Goal: Information Seeking & Learning: Learn about a topic

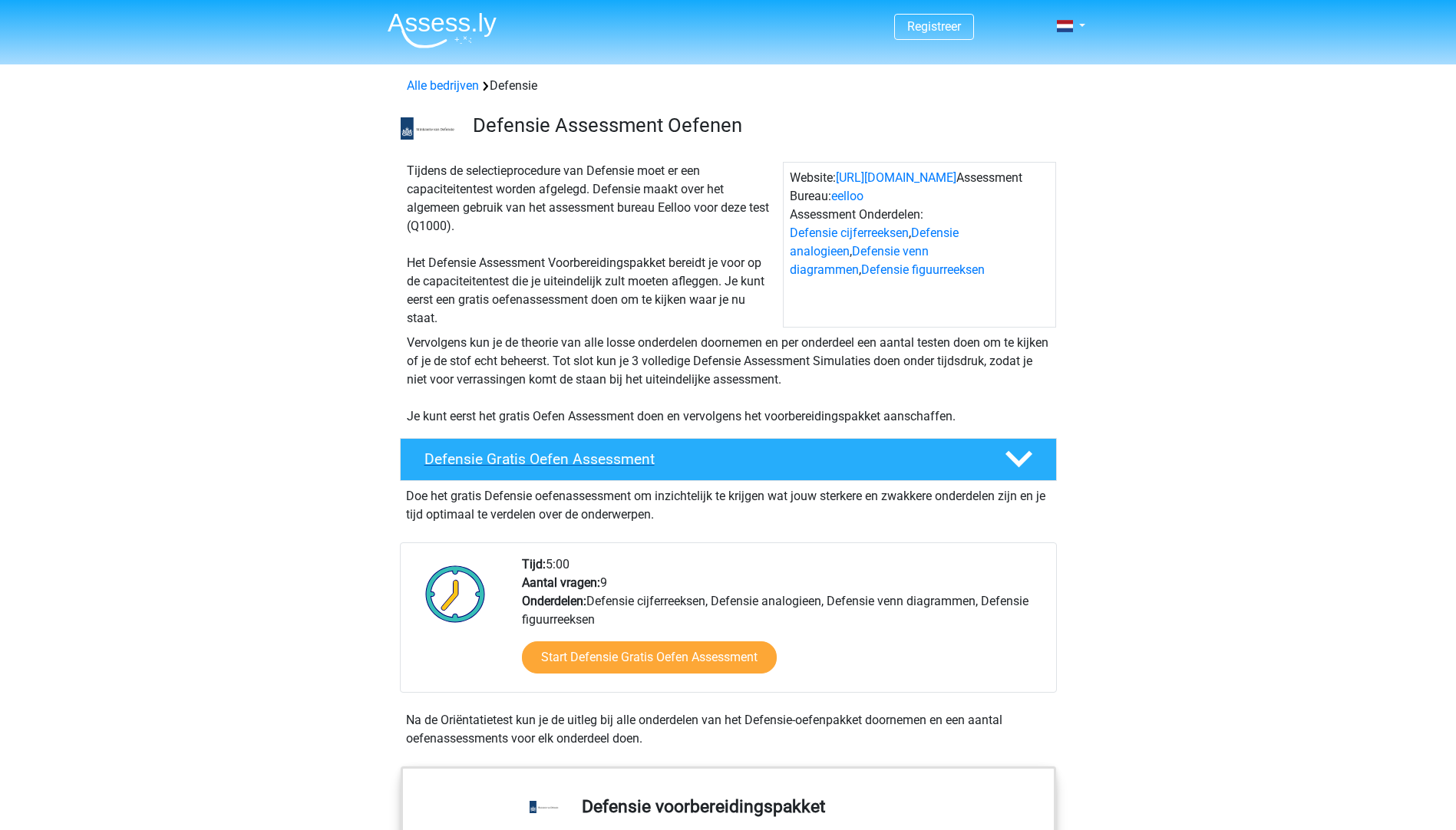
click at [601, 460] on h4 "Defensie Gratis Oefen Assessment" at bounding box center [702, 459] width 555 height 18
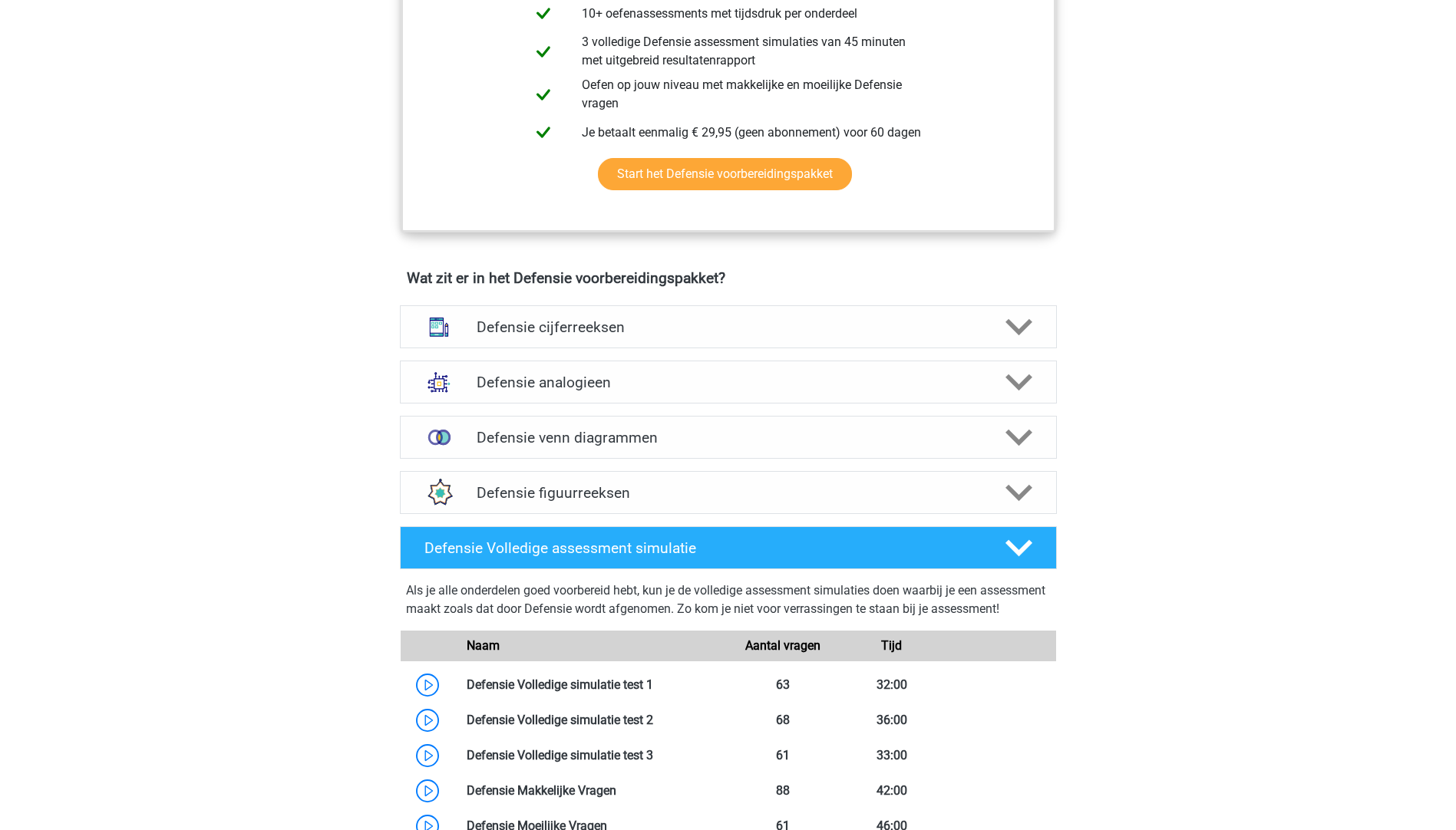
scroll to position [537, 0]
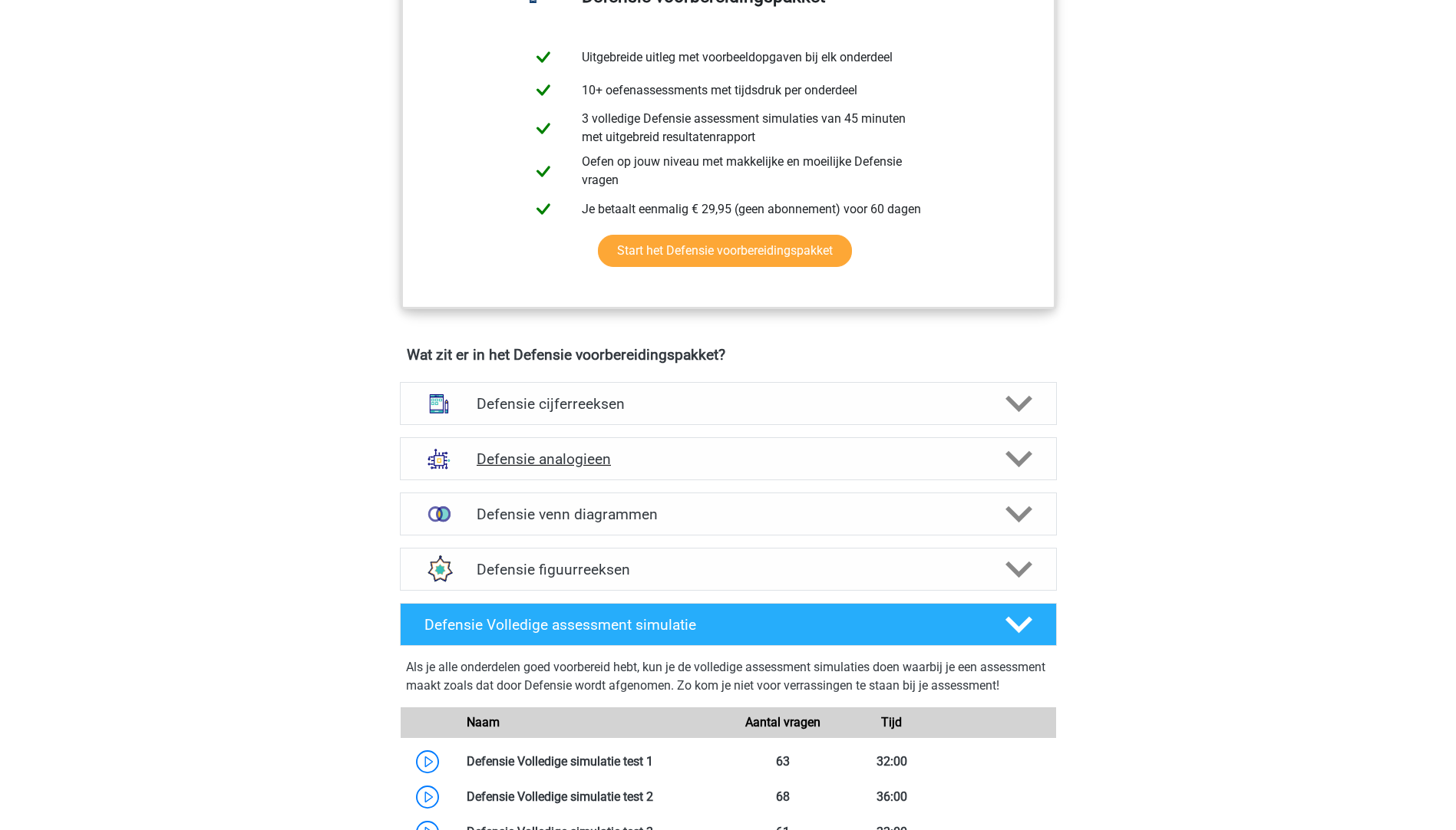
click at [575, 455] on h4 "Defensie analogieen" at bounding box center [727, 459] width 503 height 18
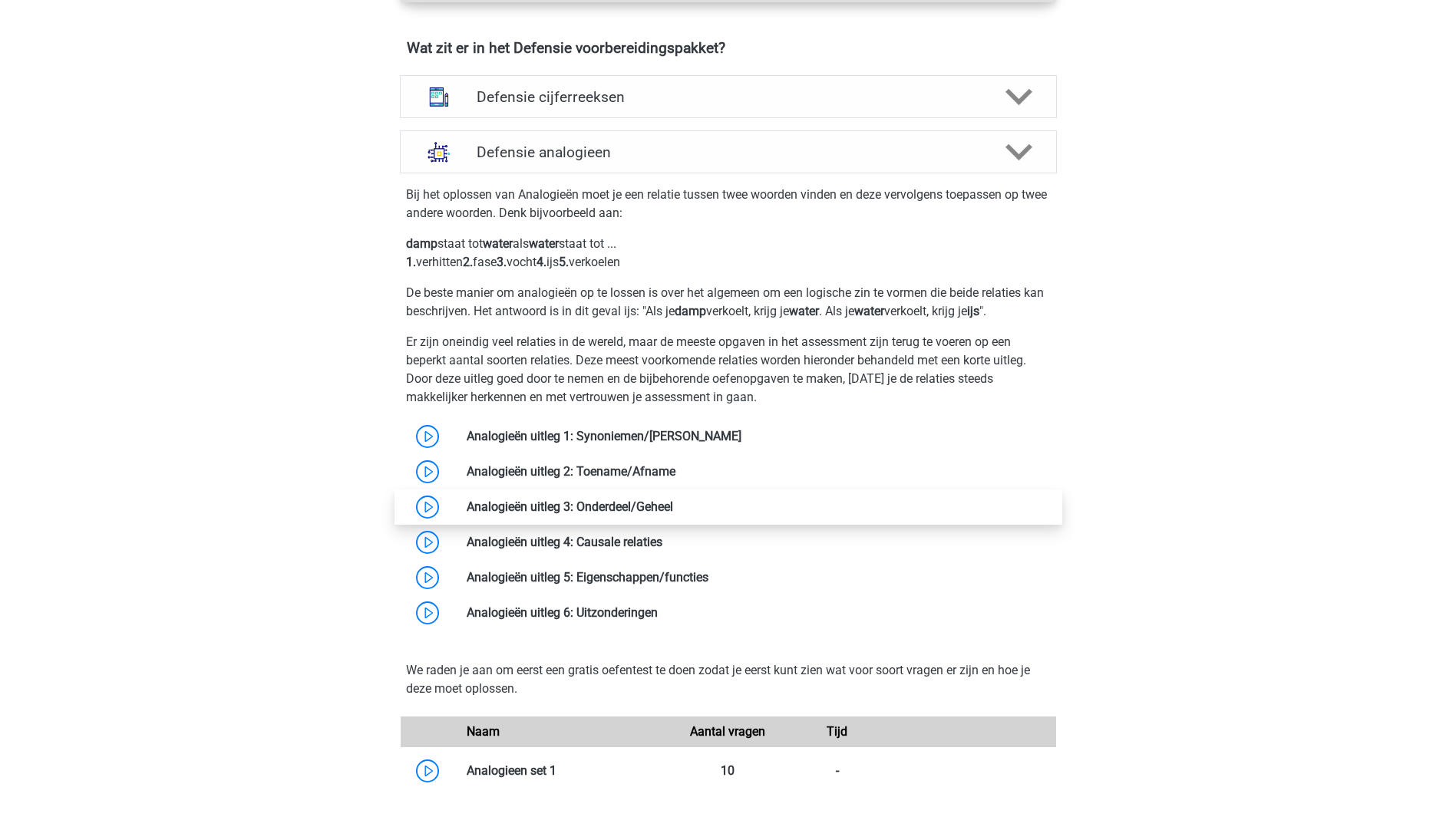
scroll to position [921, 0]
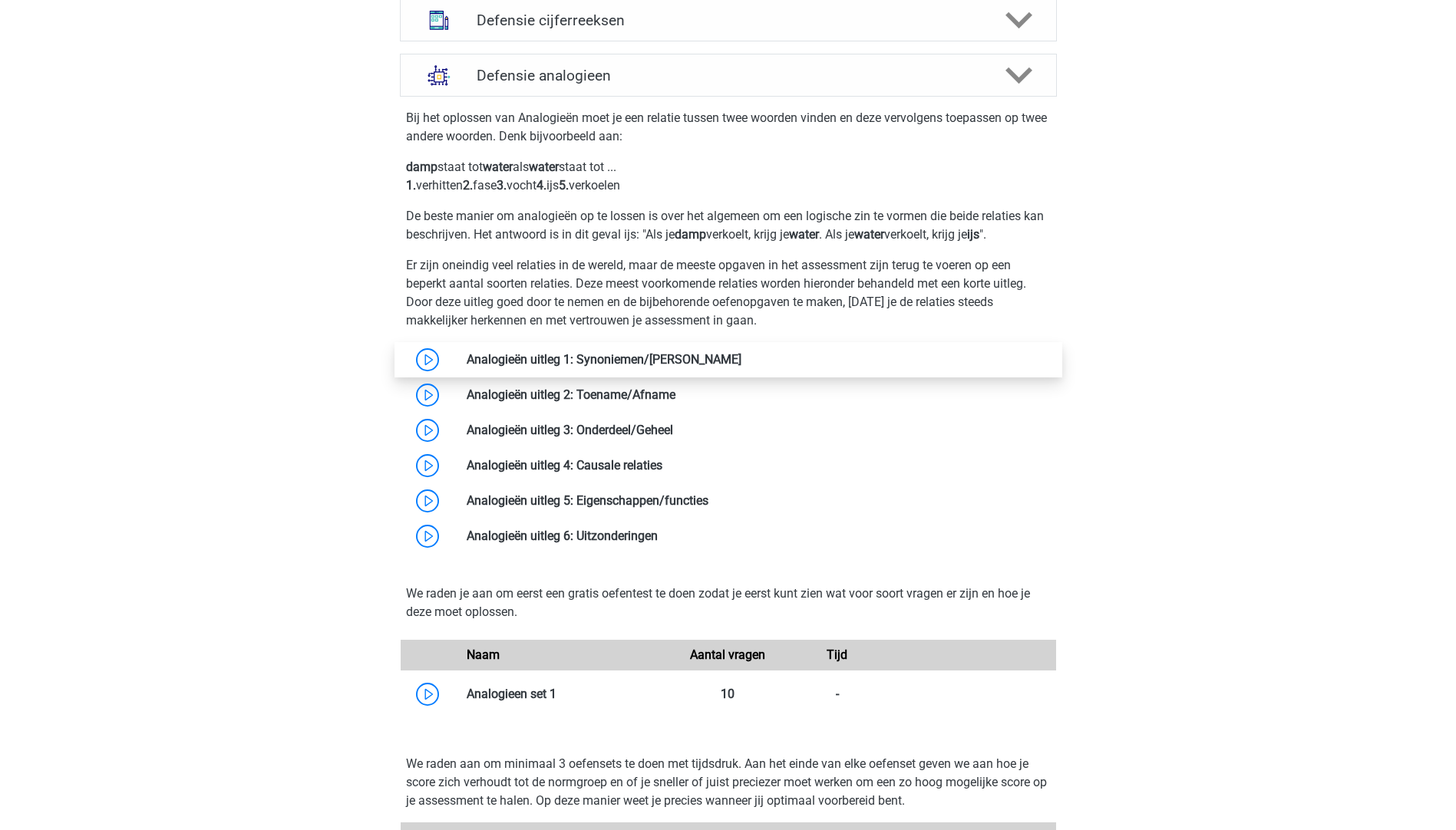
click at [742, 359] on link at bounding box center [742, 359] width 0 height 14
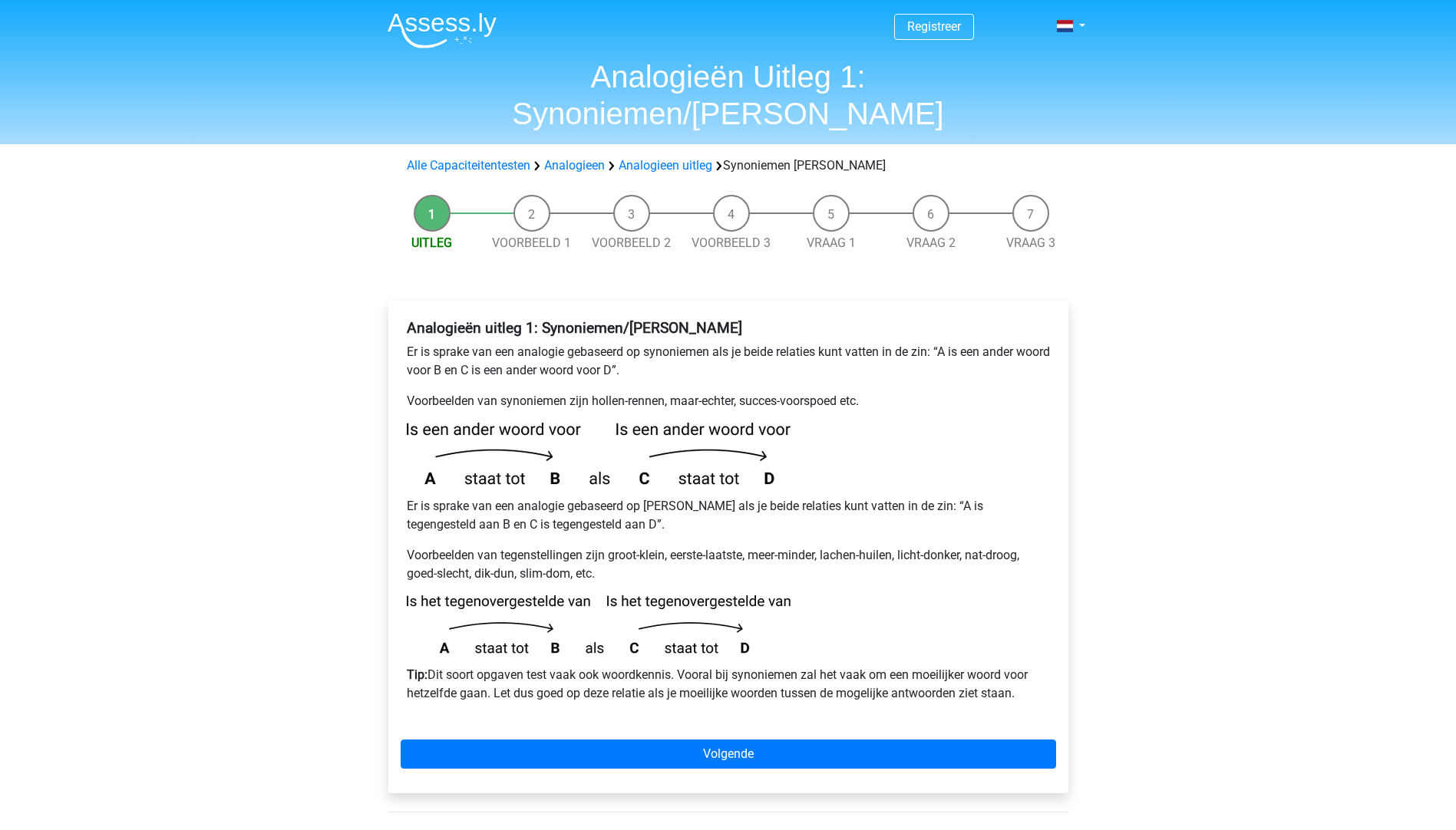
click at [662, 497] on p "Er is sprake van een analogie gebaseerd op antoniem als je beide relaties kunt …" at bounding box center [728, 515] width 643 height 37
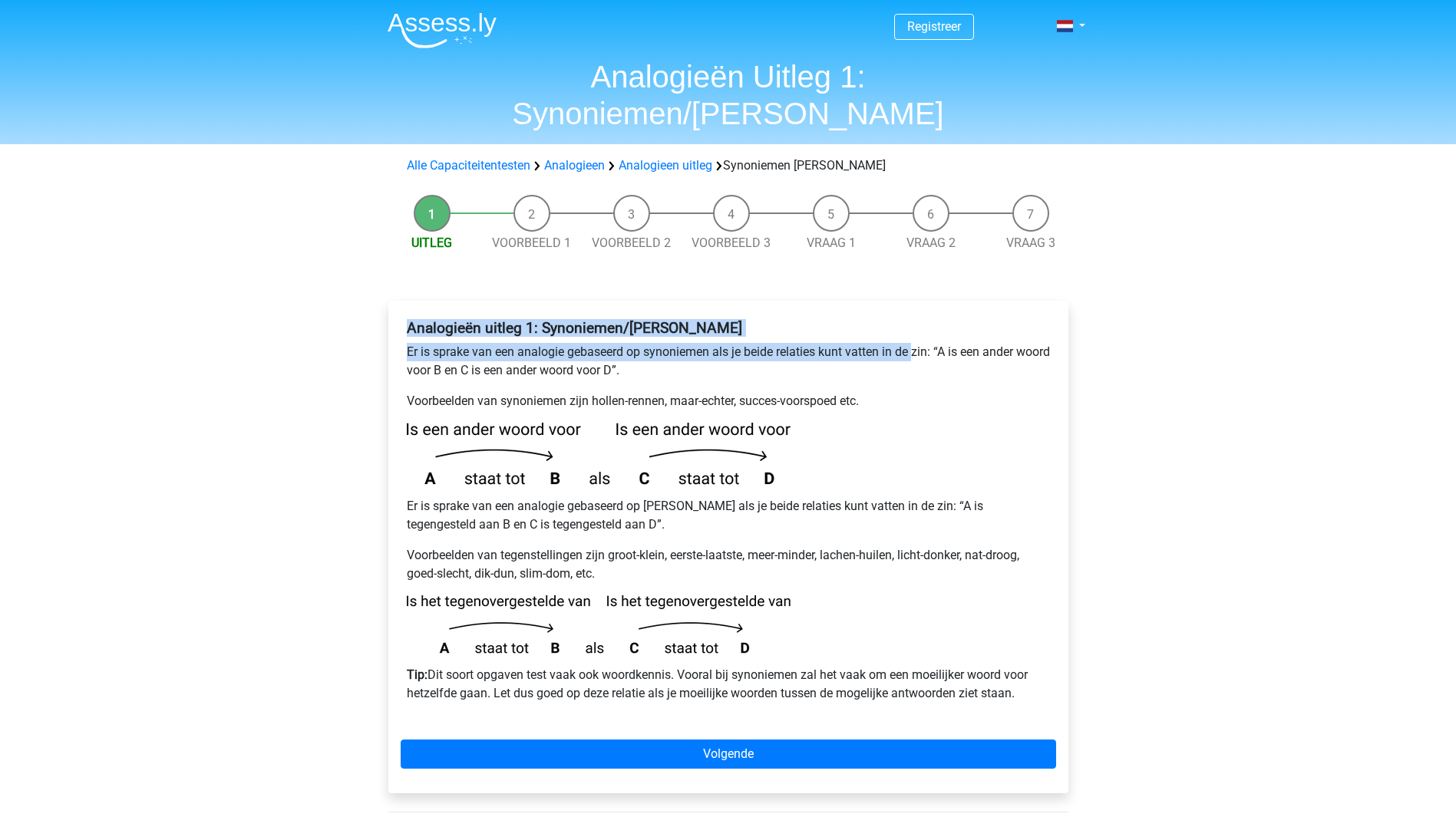
drag, startPoint x: 392, startPoint y: 260, endPoint x: 914, endPoint y: 318, distance: 525.2
click at [914, 318] on div "Analogieën uitleg 1: Synoniemen/Antoniemen Er is sprake van een analogie gebase…" at bounding box center [729, 554] width 705 height 567
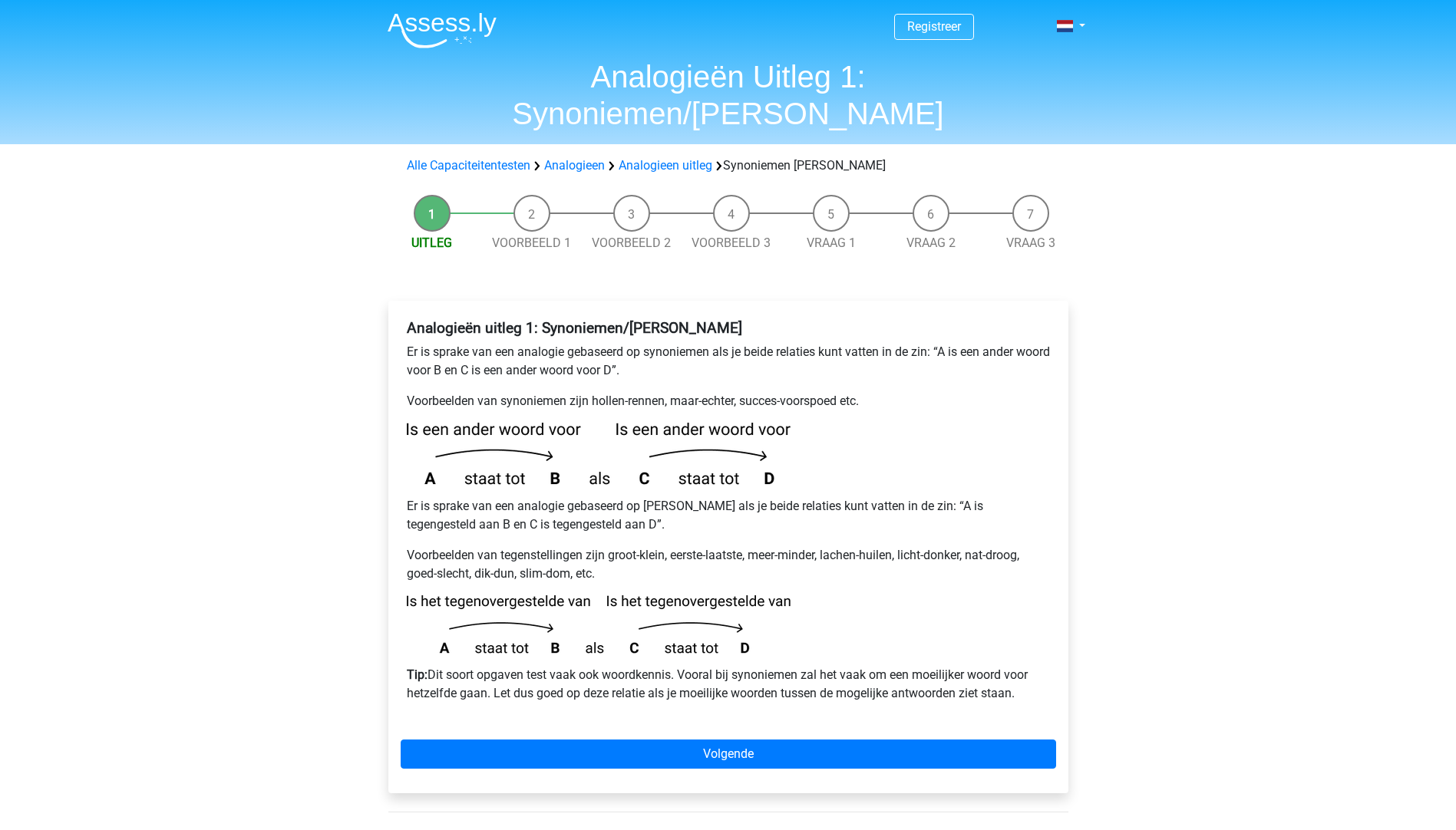
click at [250, 399] on div "Registreer Nederlands English" at bounding box center [728, 621] width 1456 height 1242
click at [216, 168] on div "Registreer Nederlands English" at bounding box center [728, 621] width 1456 height 1242
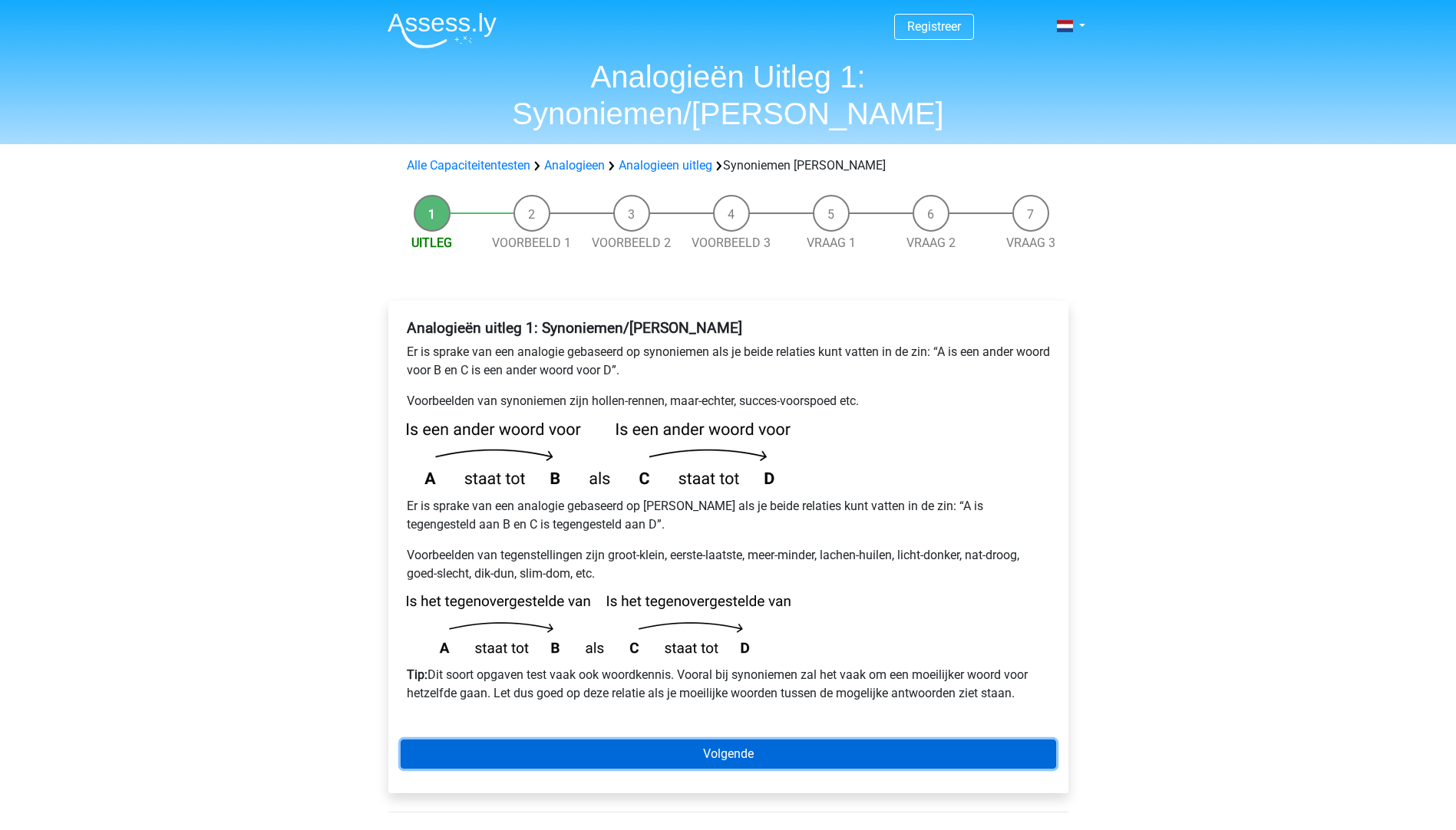
click at [706, 740] on link "Volgende" at bounding box center [728, 754] width 655 height 29
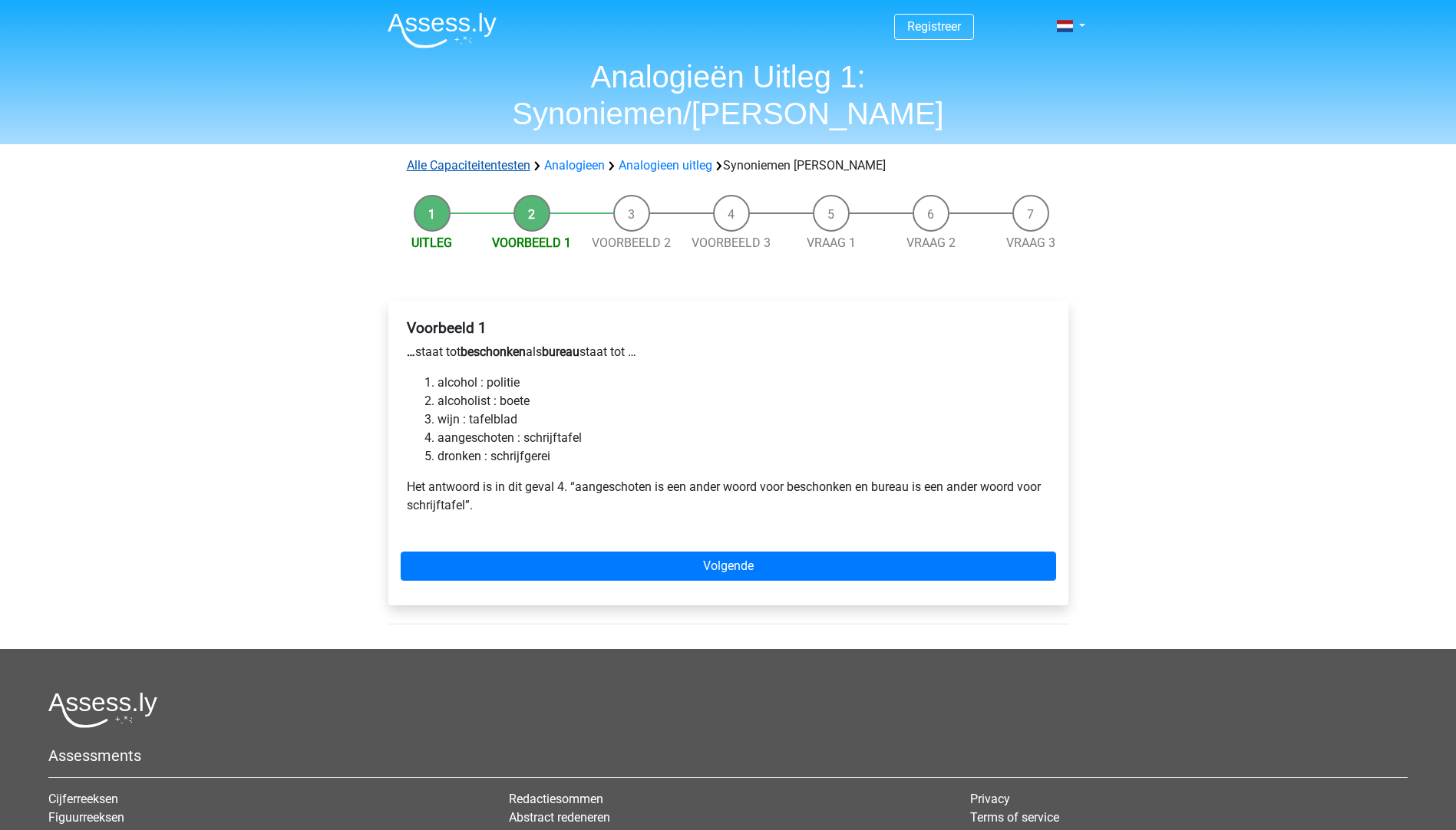
click at [505, 158] on link "Alle Capaciteitentesten" at bounding box center [468, 165] width 124 height 14
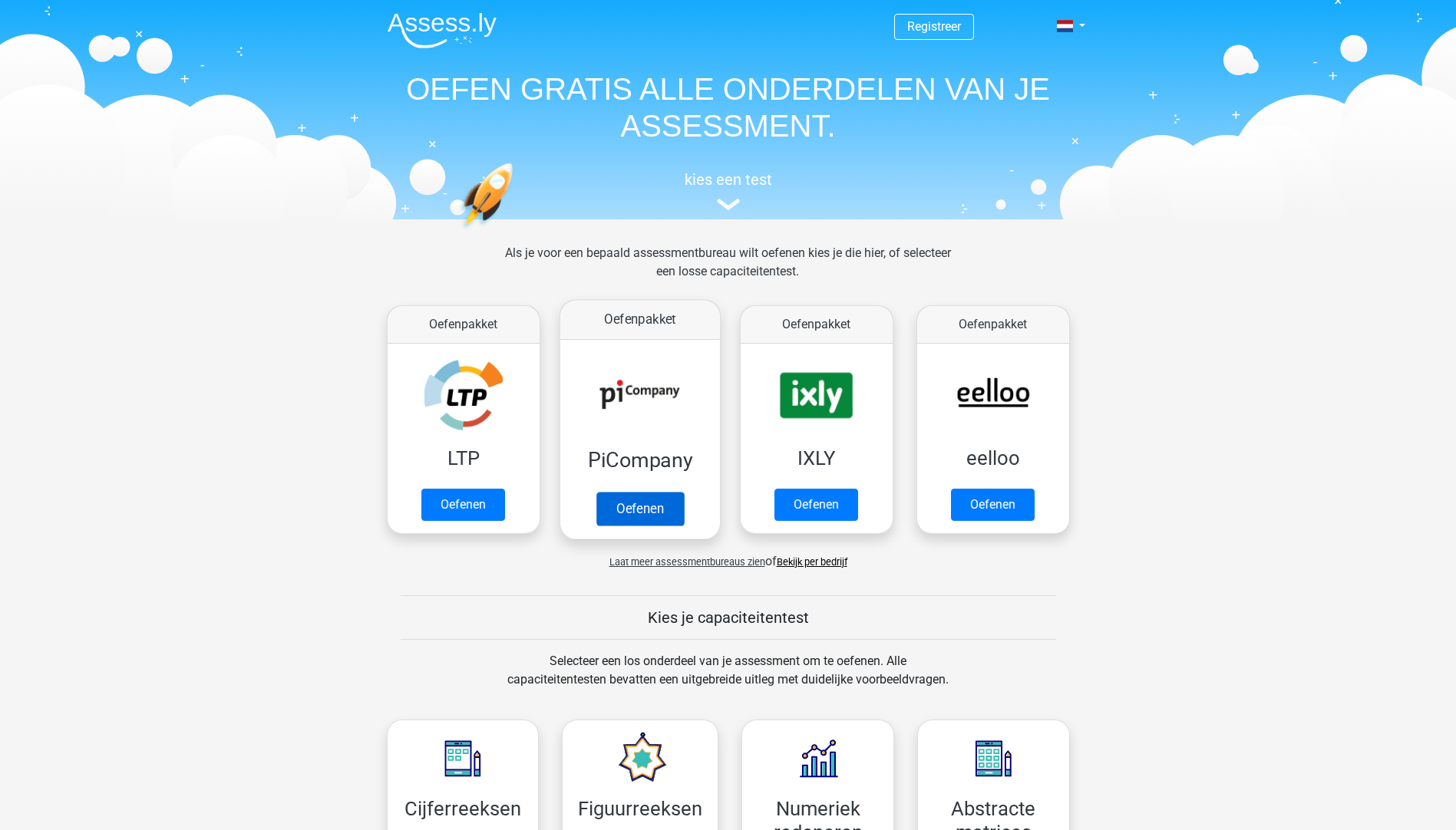
scroll to position [383, 0]
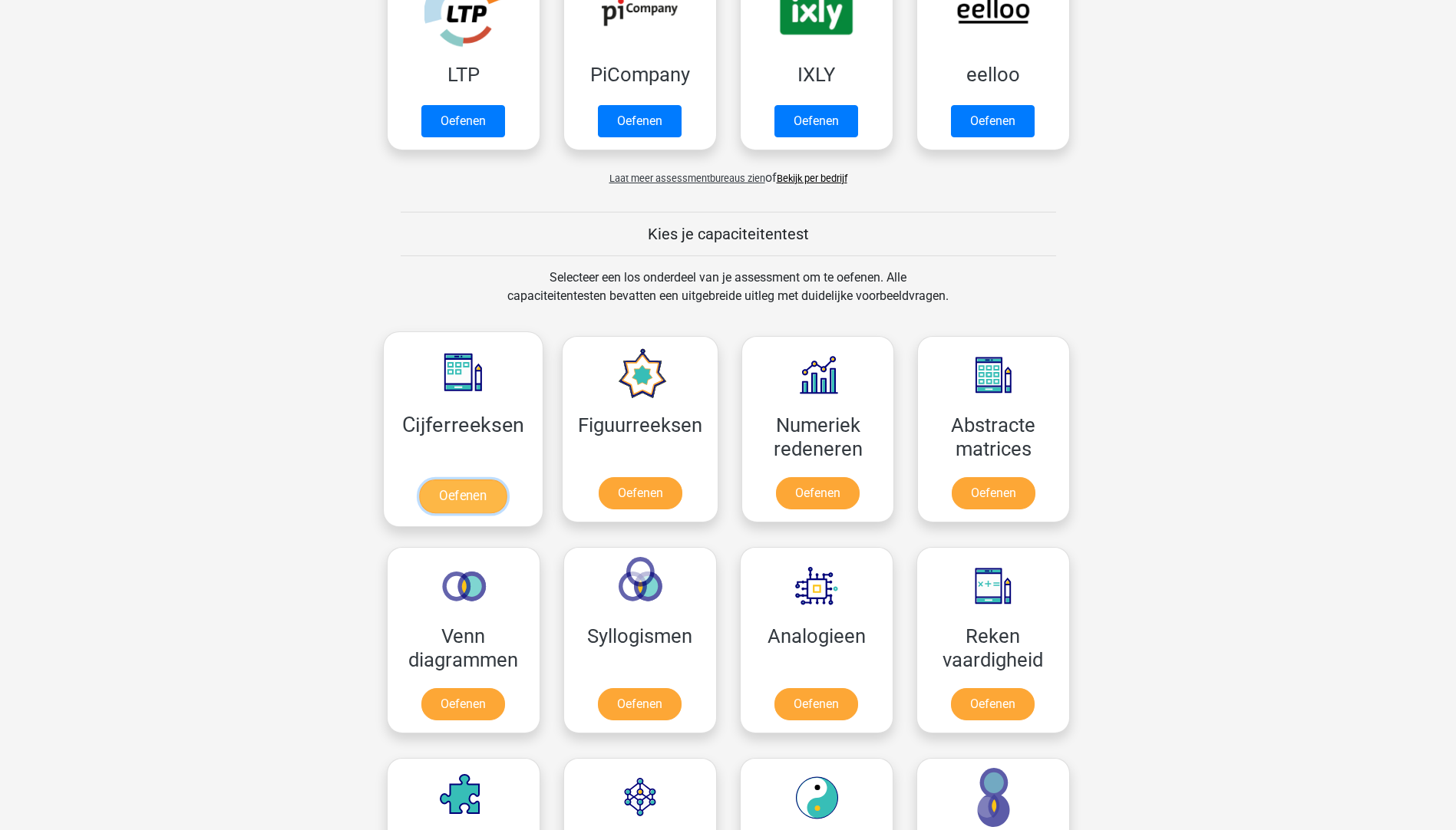
click at [477, 479] on link "Oefenen" at bounding box center [462, 496] width 87 height 34
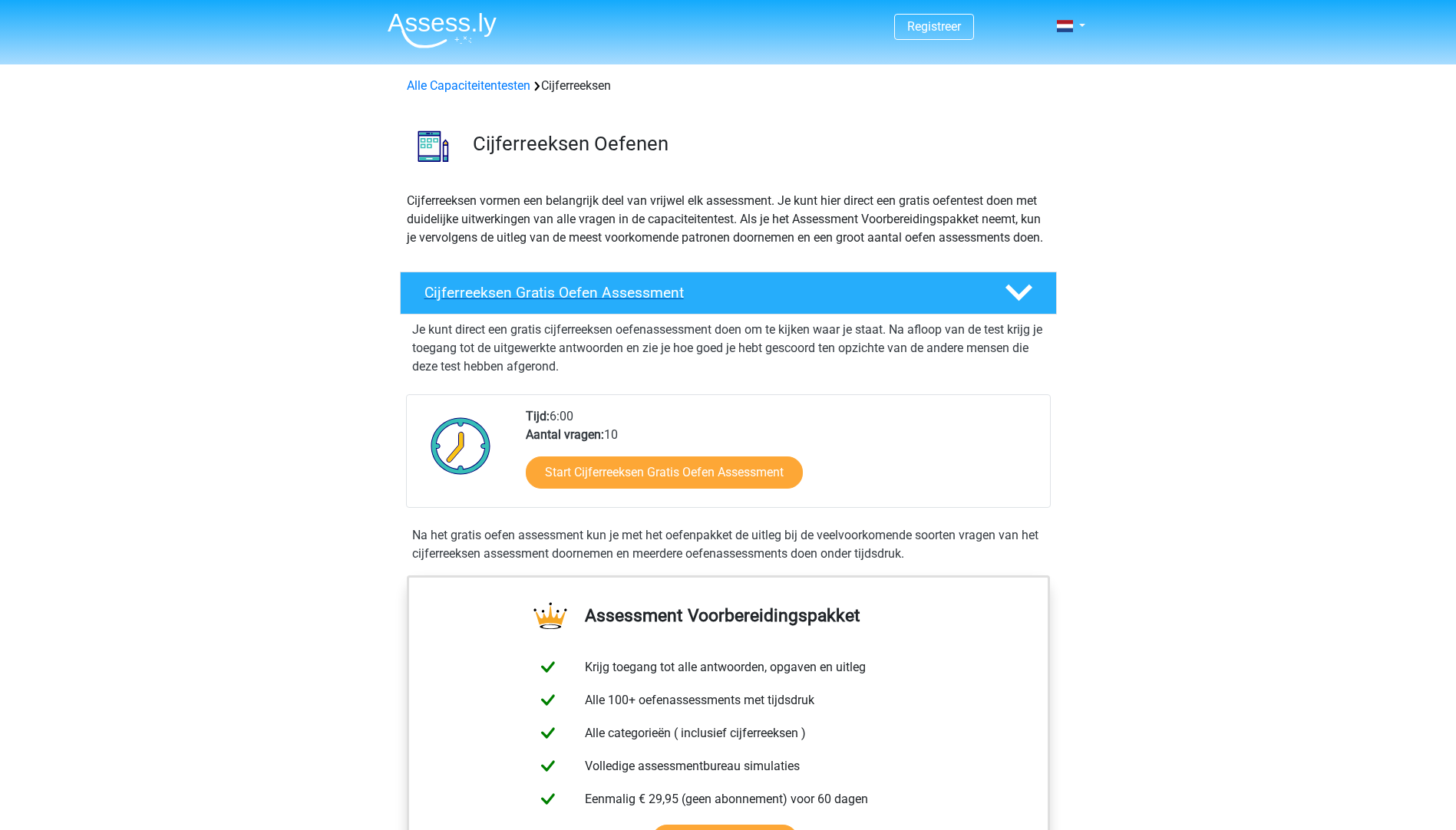
click at [654, 301] on h4 "Cijferreeksen Gratis Oefen Assessment" at bounding box center [702, 292] width 555 height 18
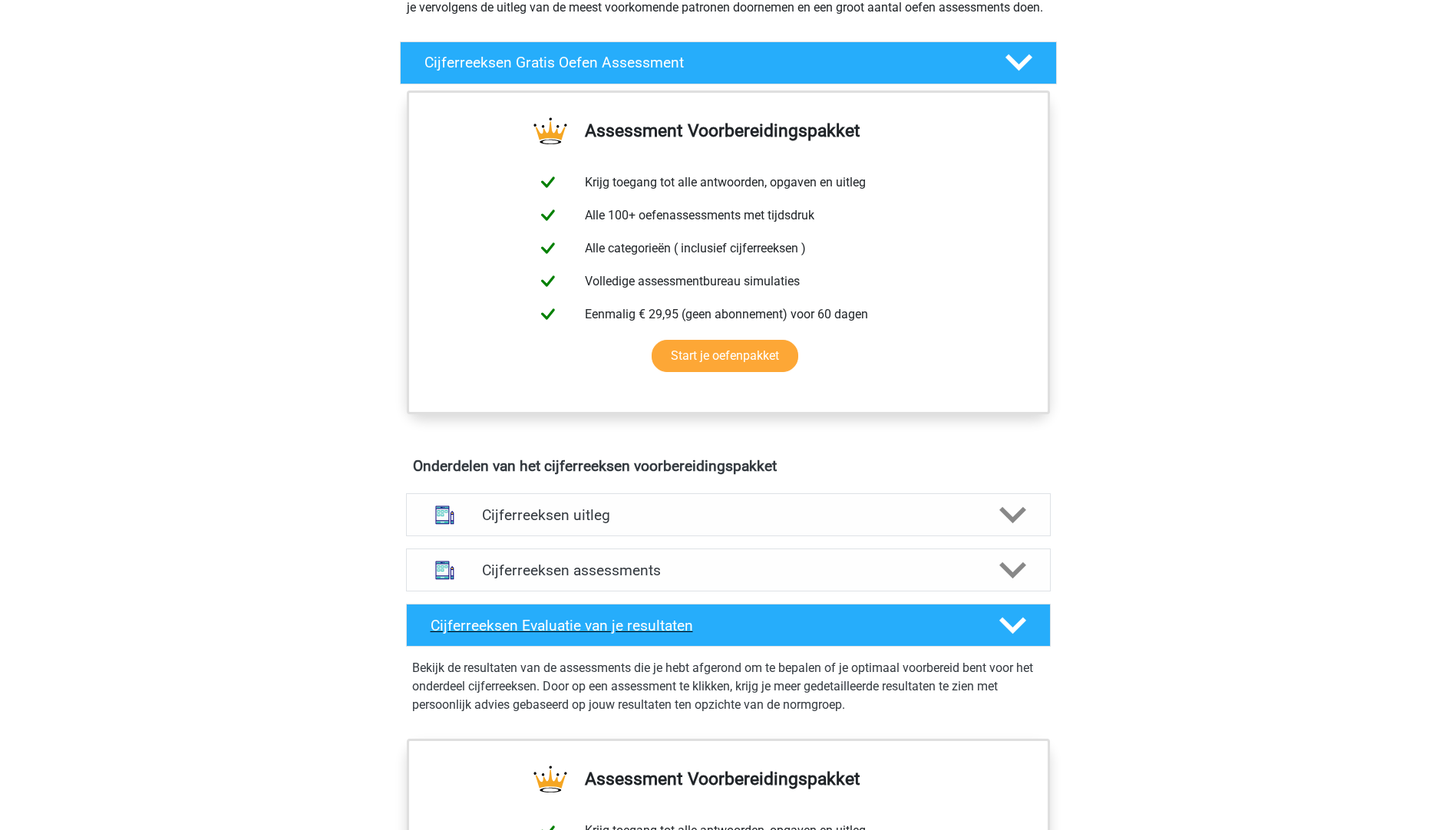
scroll to position [307, 0]
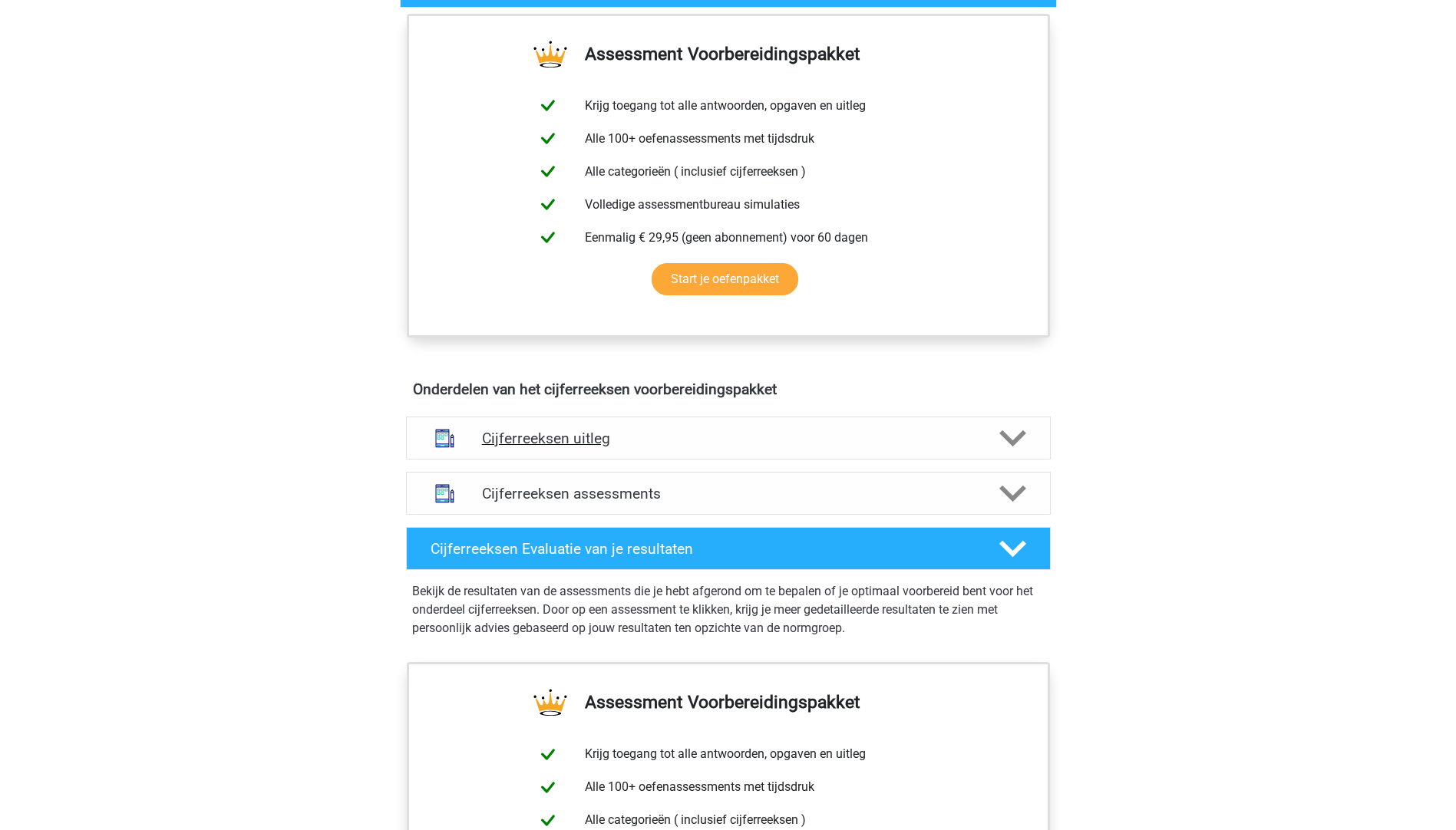
click at [569, 447] on h4 "Cijferreeksen uitleg" at bounding box center [728, 439] width 493 height 18
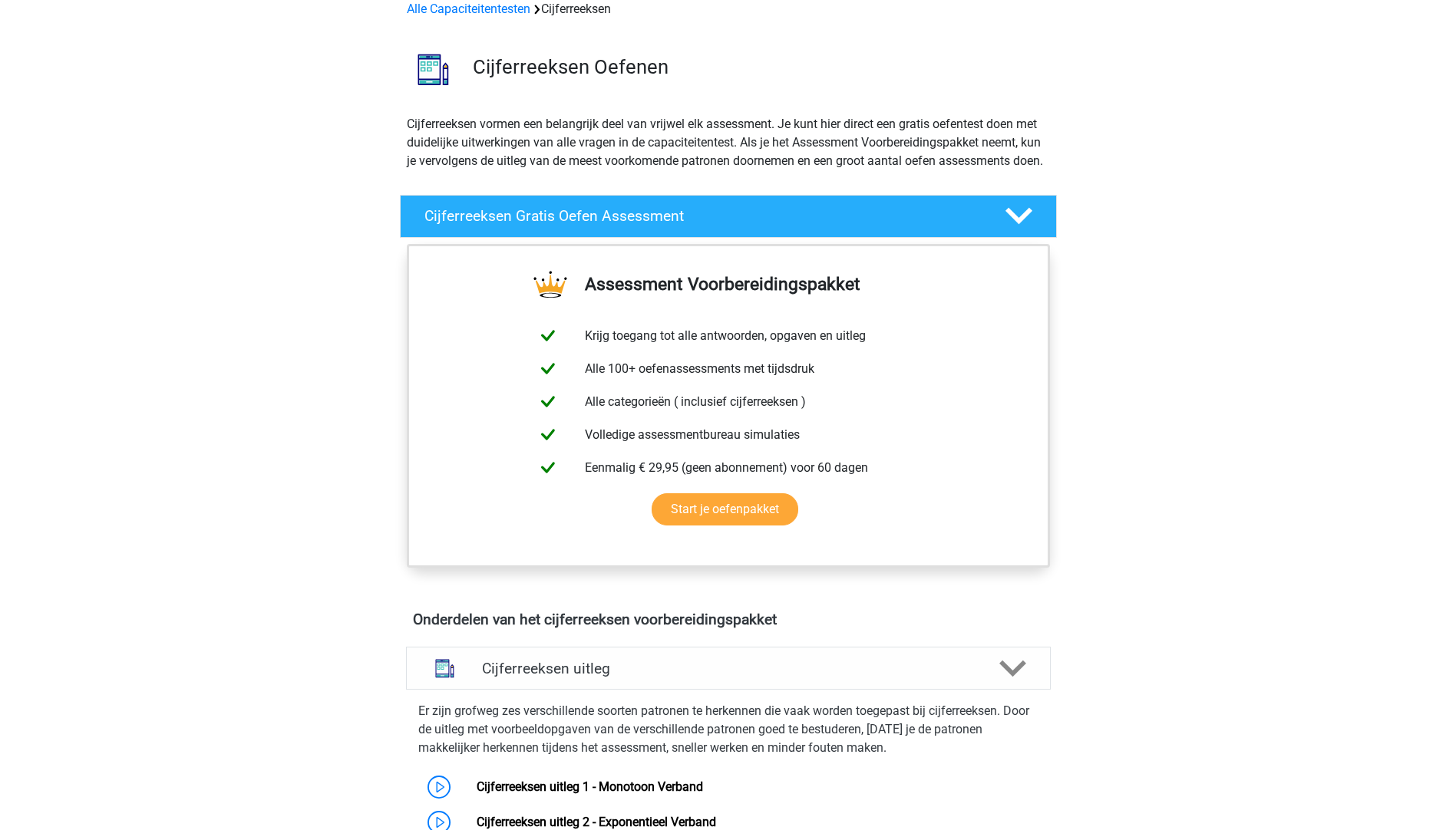
scroll to position [0, 0]
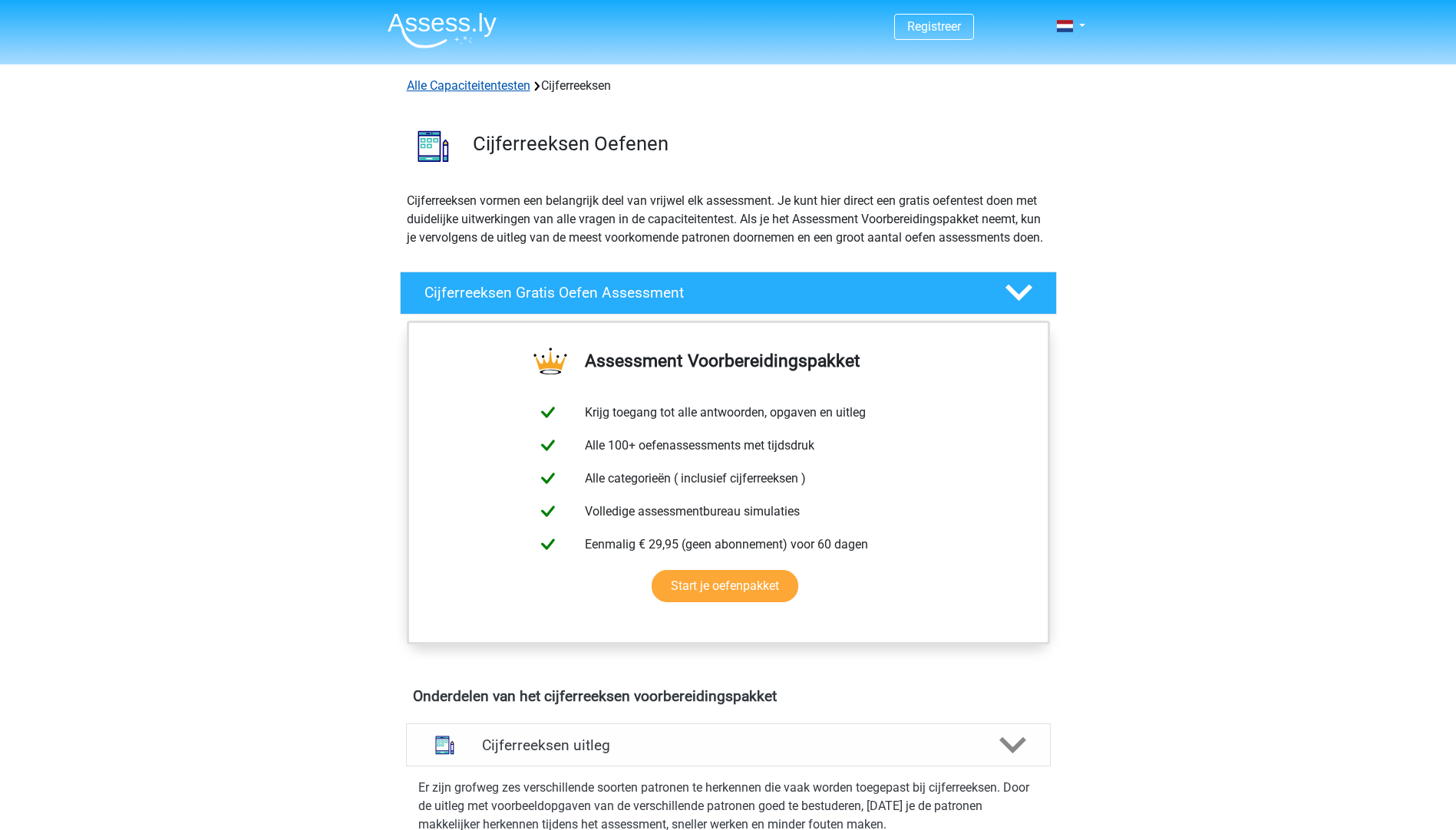
click at [476, 87] on link "Alle Capaciteitentesten" at bounding box center [468, 85] width 124 height 14
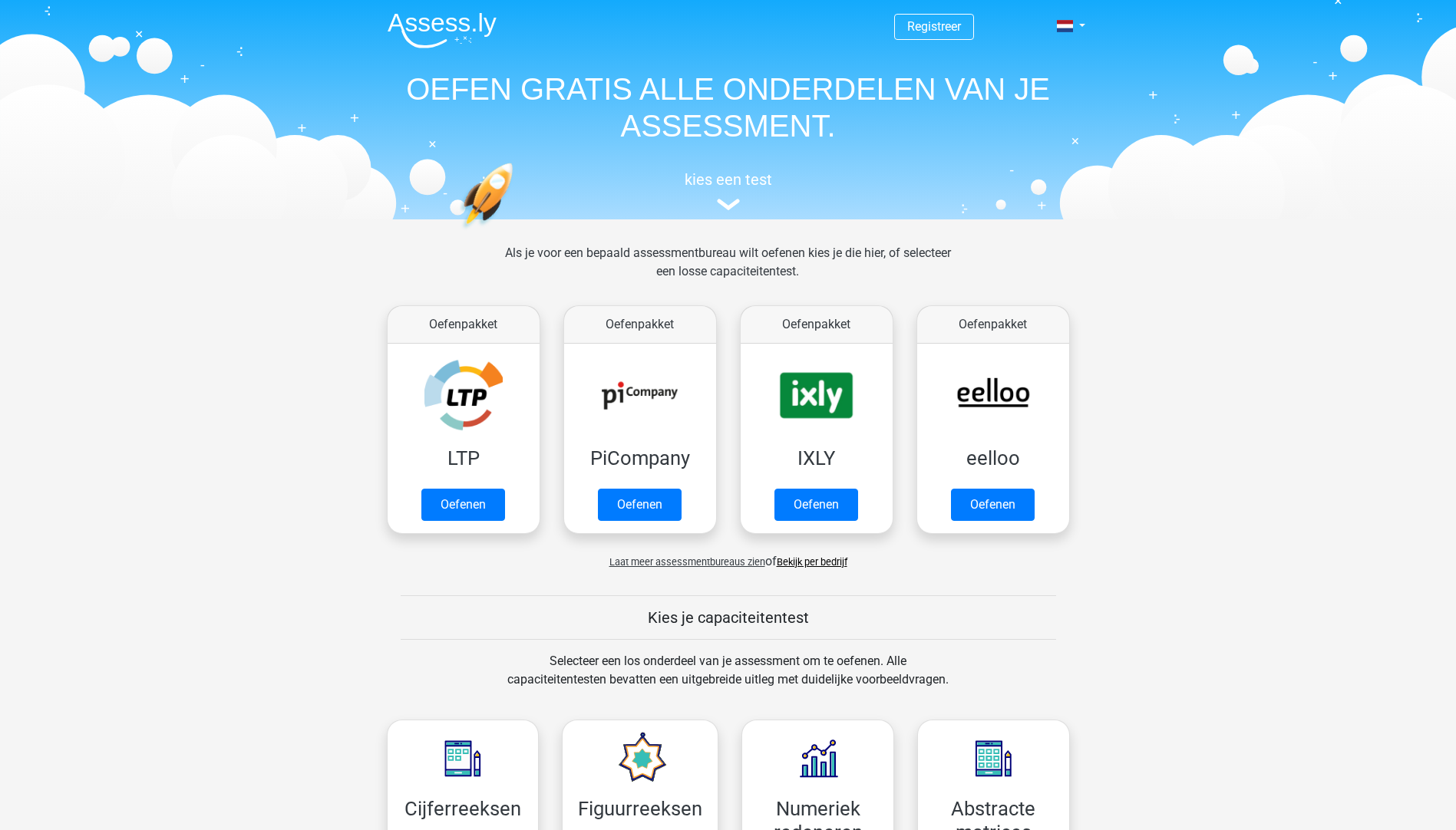
scroll to position [652, 0]
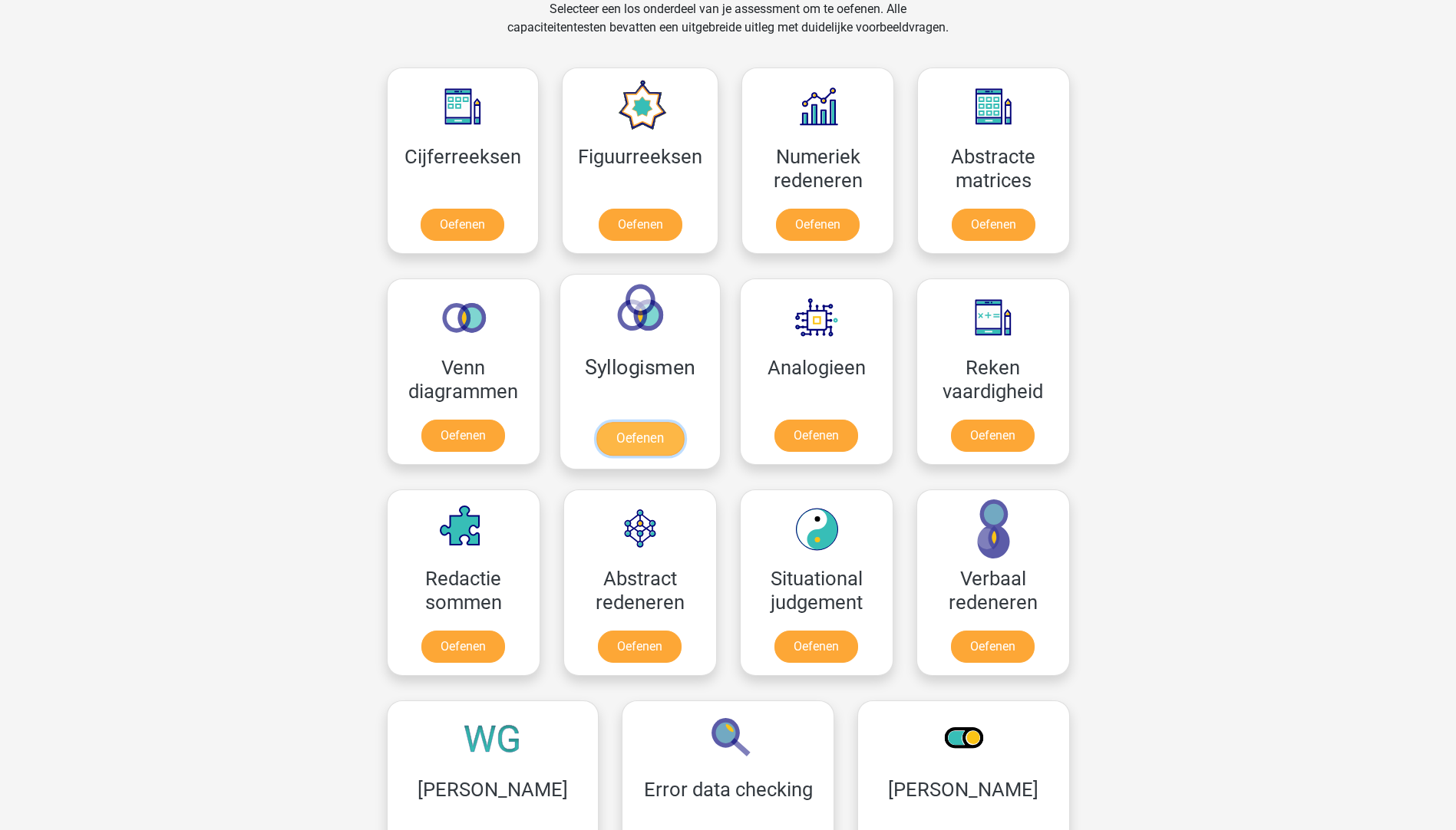
click at [670, 422] on link "Oefenen" at bounding box center [638, 439] width 87 height 34
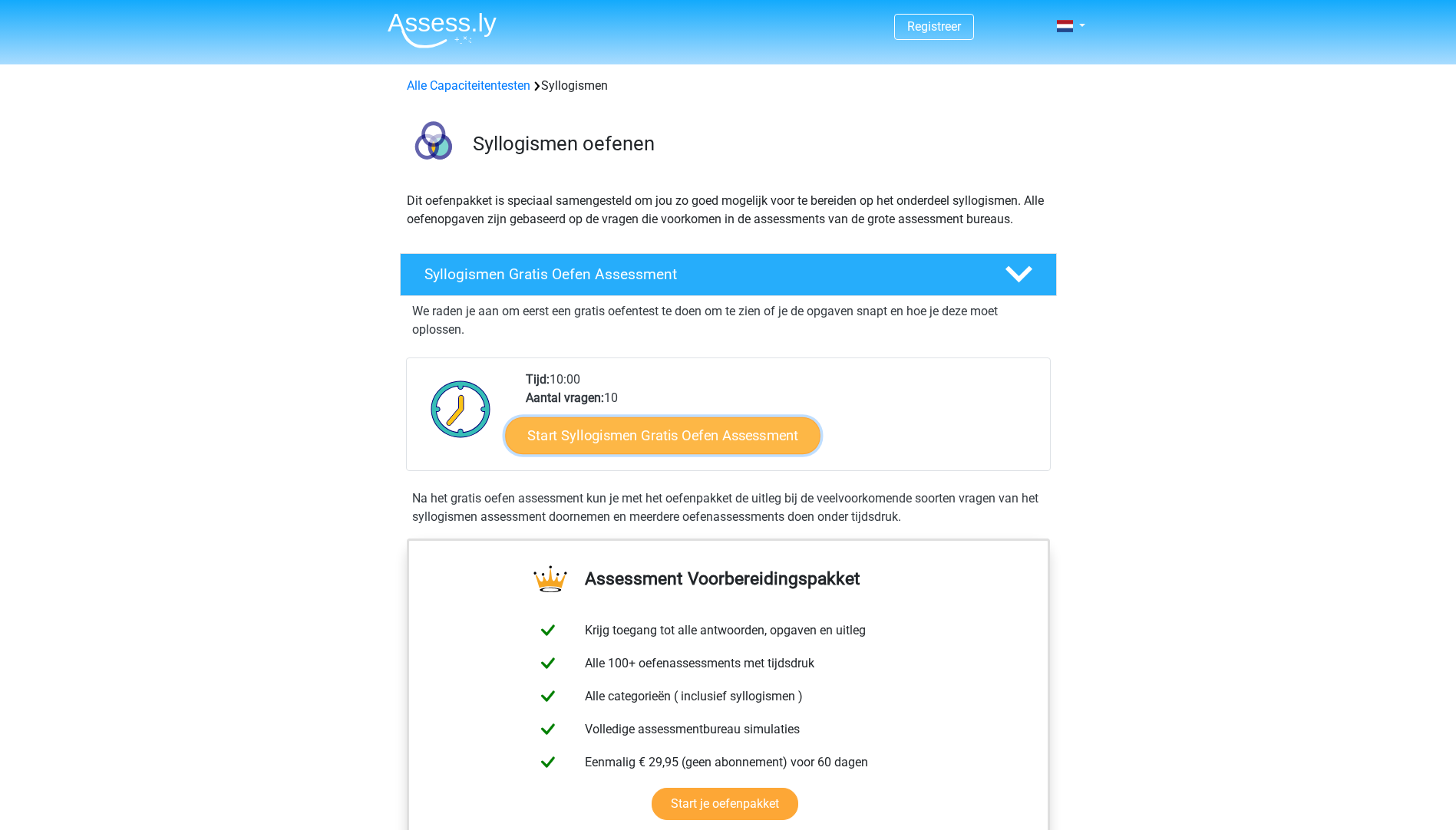
click at [658, 438] on link "Start Syllogismen Gratis Oefen Assessment" at bounding box center [662, 435] width 316 height 37
click at [591, 271] on h4 "Syllogismen Gratis Oefen Assessment" at bounding box center [702, 274] width 555 height 18
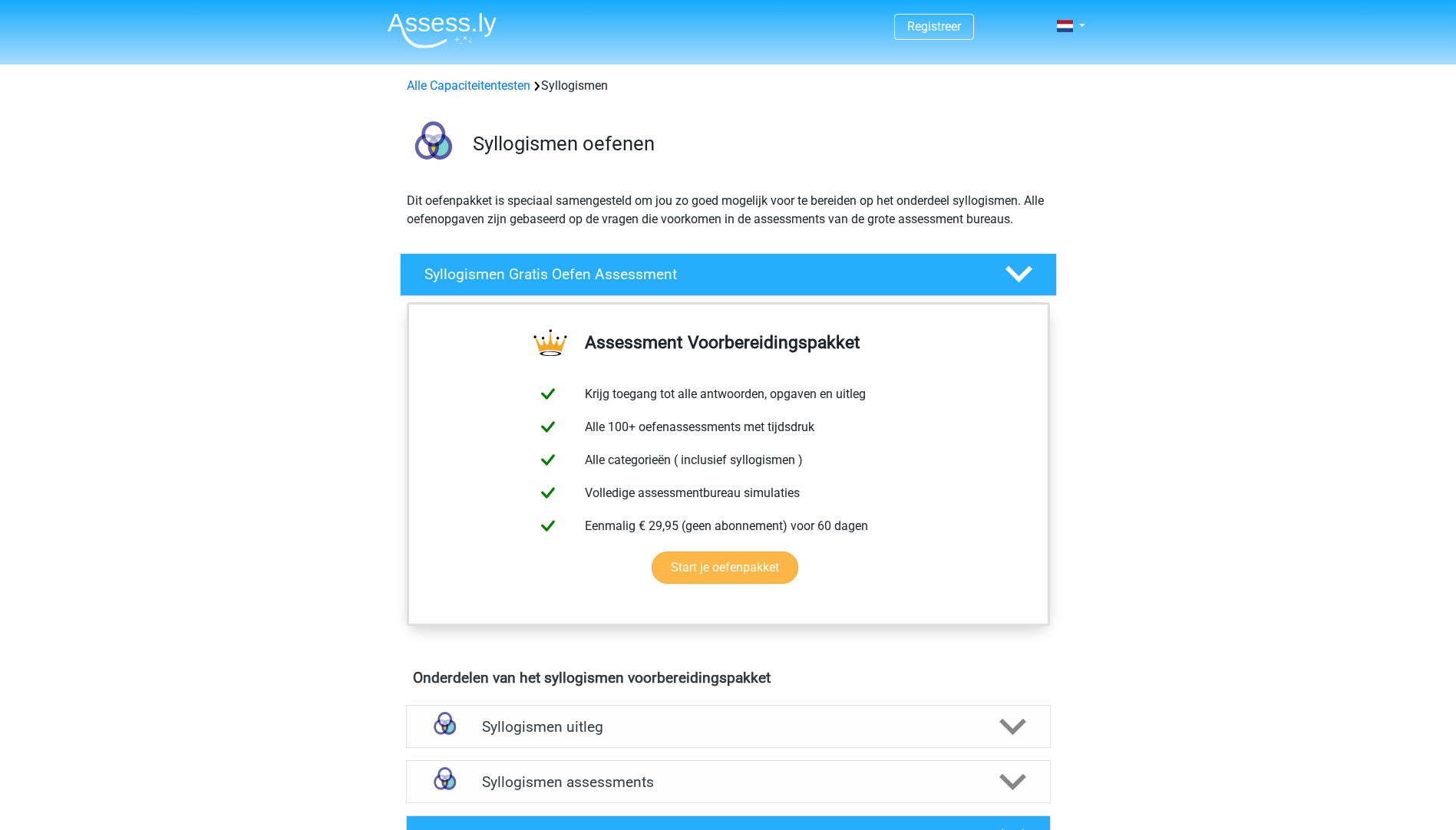
scroll to position [307, 0]
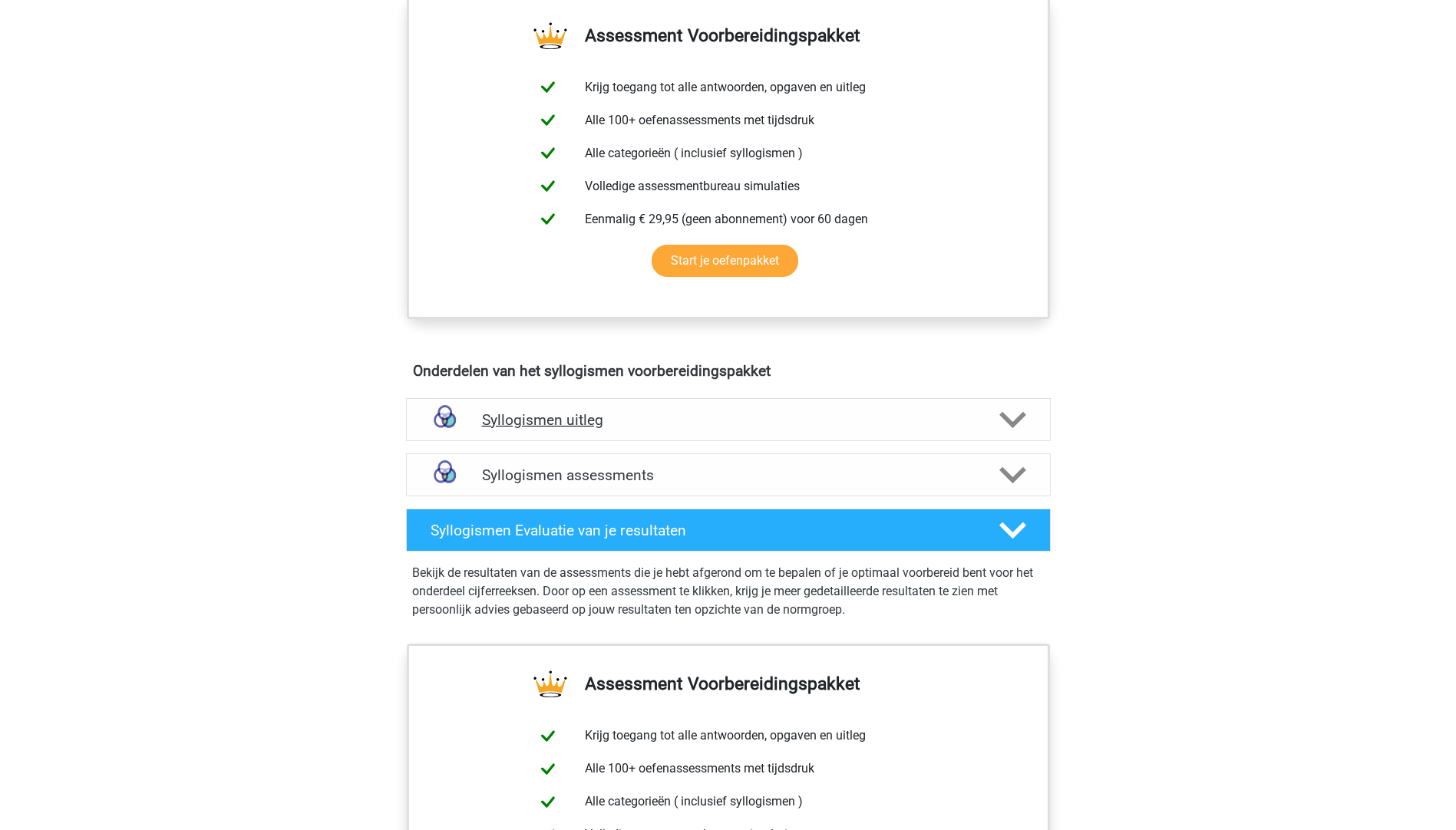
click at [567, 416] on h4 "Syllogismen uitleg" at bounding box center [728, 420] width 493 height 18
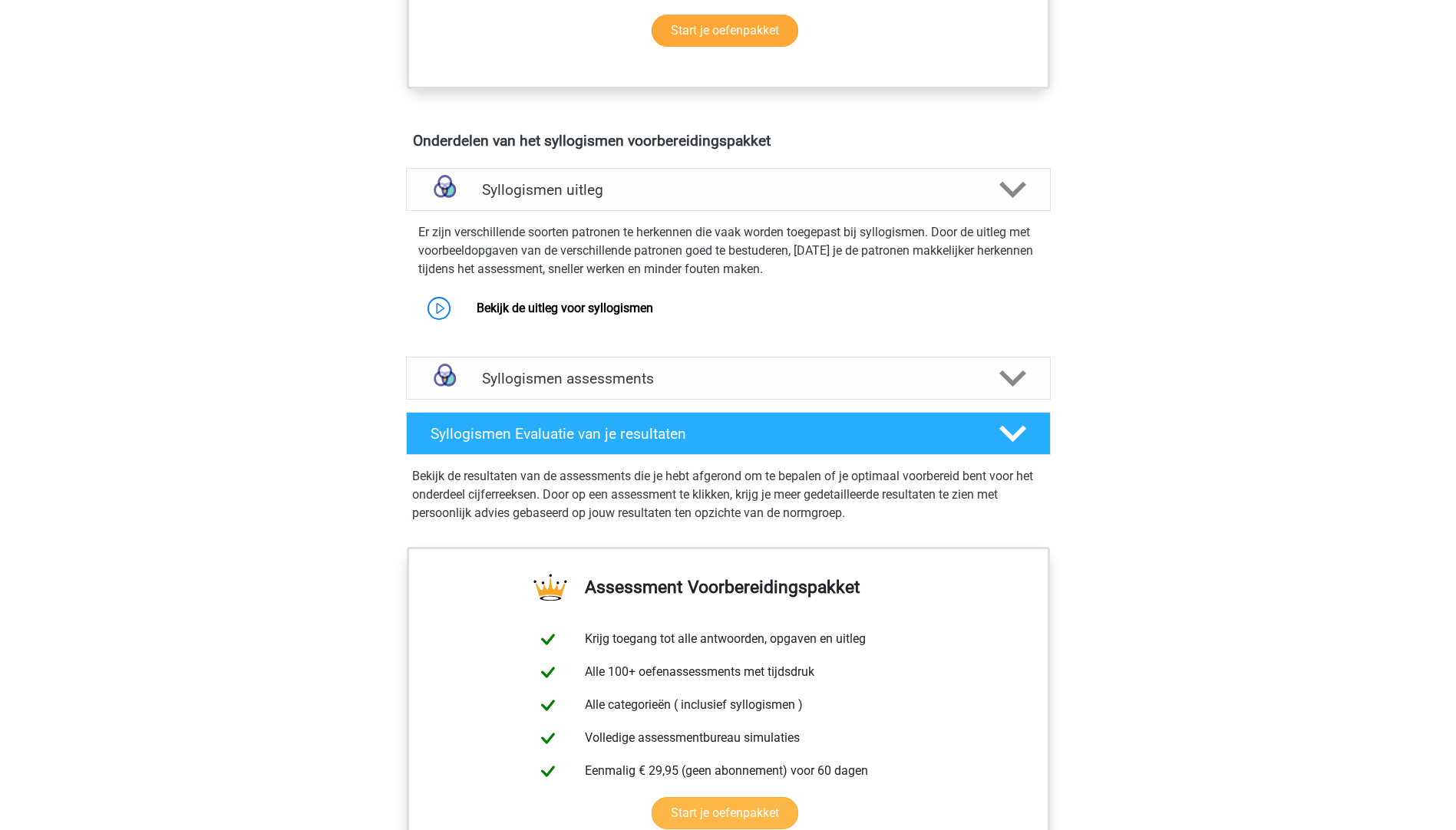
scroll to position [690, 0]
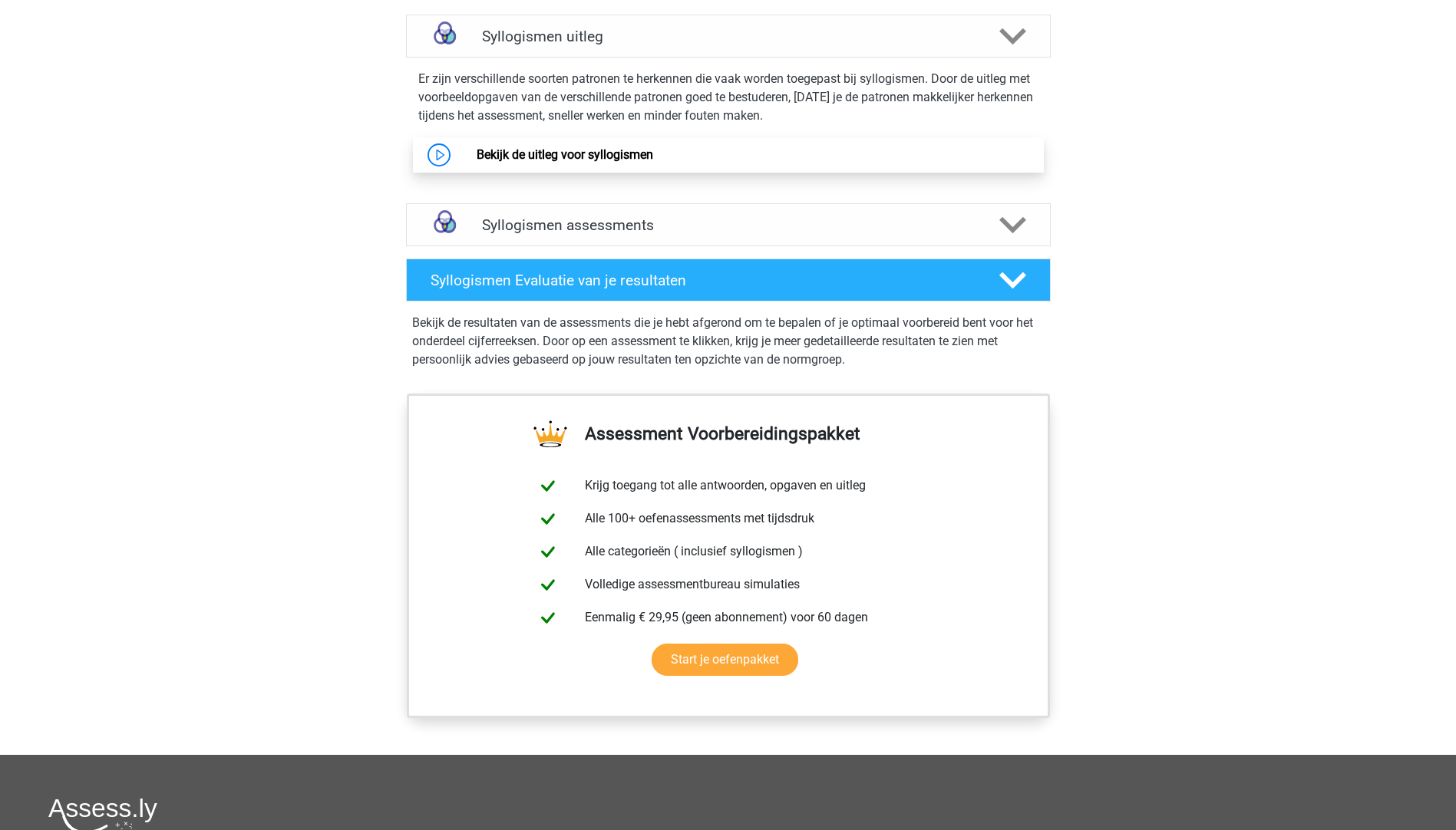
click at [606, 156] on link "Bekijk de uitleg voor syllogismen" at bounding box center [564, 154] width 177 height 14
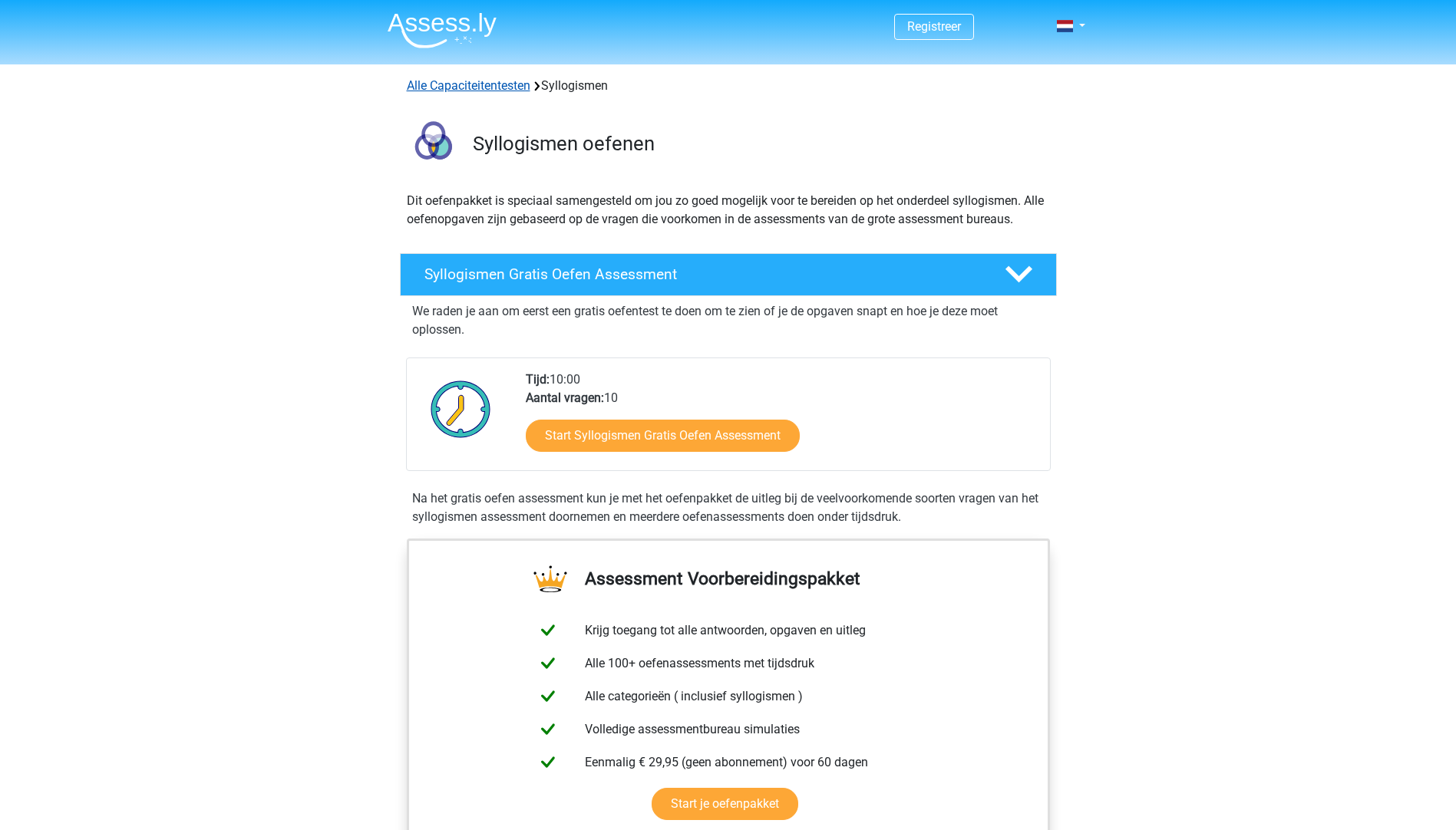
click at [470, 82] on link "Alle Capaciteitentesten" at bounding box center [468, 85] width 124 height 14
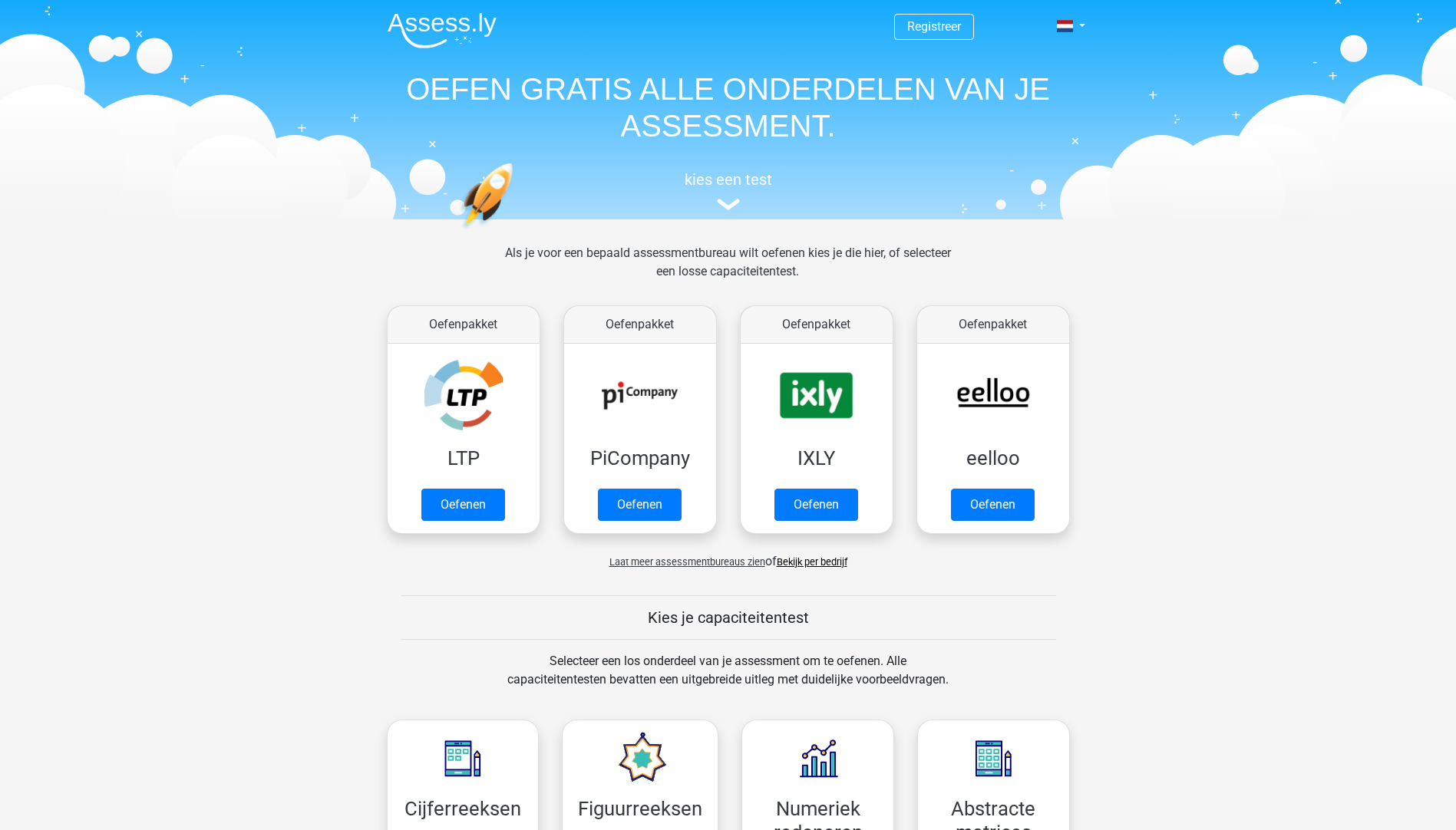
scroll to position [652, 0]
